Goal: Task Accomplishment & Management: Manage account settings

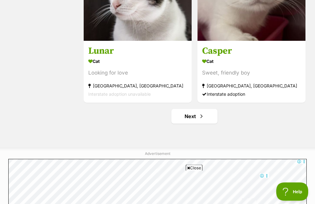
scroll to position [1773, 0]
click at [202, 120] on span "Next page" at bounding box center [201, 116] width 6 height 7
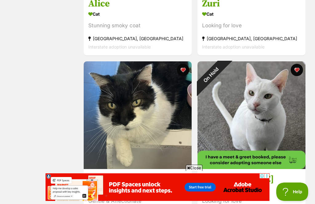
click at [224, 70] on div "On Hold" at bounding box center [210, 74] width 27 height 27
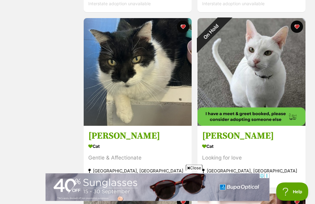
scroll to position [459, 0]
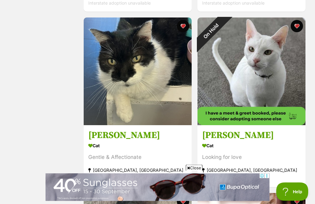
click at [300, 24] on button "favourite" at bounding box center [296, 26] width 12 height 12
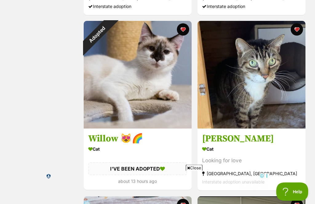
scroll to position [1510, 0]
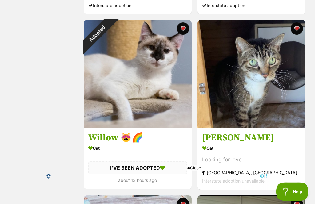
click at [180, 33] on button "favourite" at bounding box center [183, 29] width 12 height 12
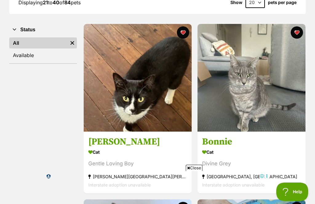
scroll to position [0, 0]
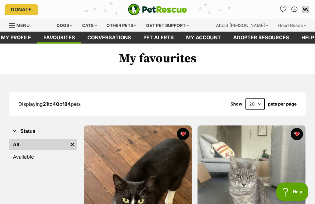
click at [42, 157] on link "Available" at bounding box center [43, 156] width 68 height 11
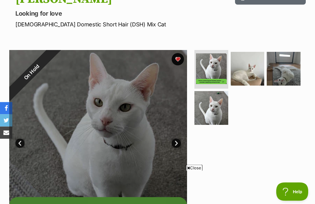
scroll to position [59, 0]
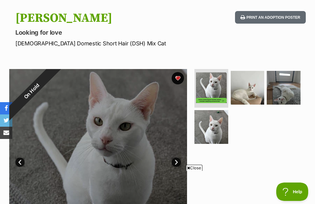
click at [179, 78] on button "favourite" at bounding box center [177, 78] width 12 height 12
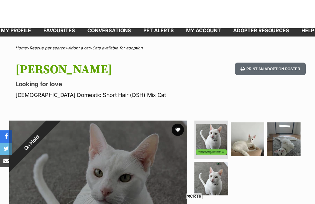
scroll to position [0, 0]
